Goal: Check status

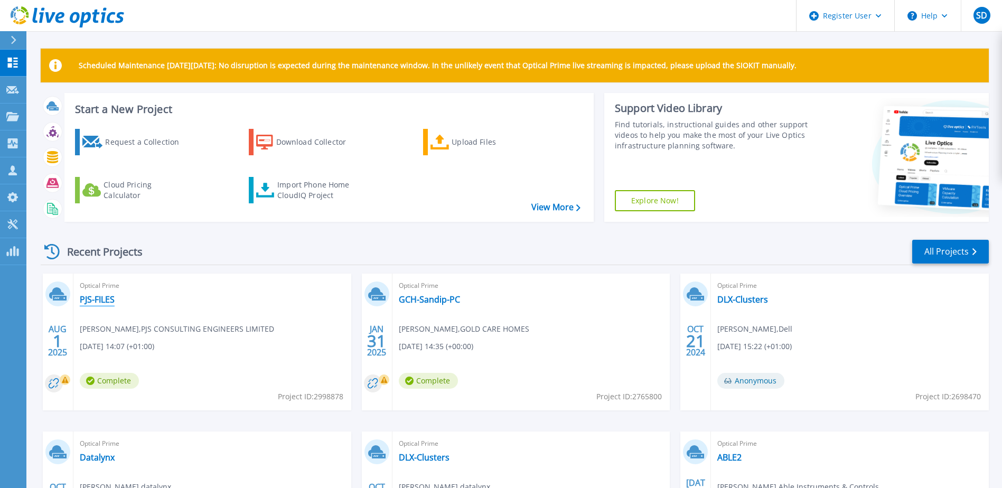
click at [98, 294] on link "PJS-FILES" at bounding box center [97, 299] width 35 height 11
